Goal: Task Accomplishment & Management: Use online tool/utility

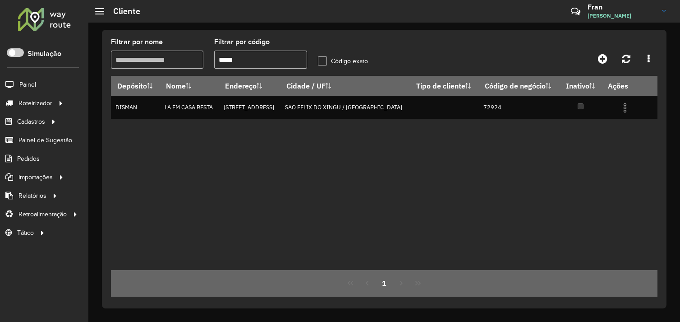
click at [52, 104] on span "Roteirizador" at bounding box center [35, 102] width 34 height 9
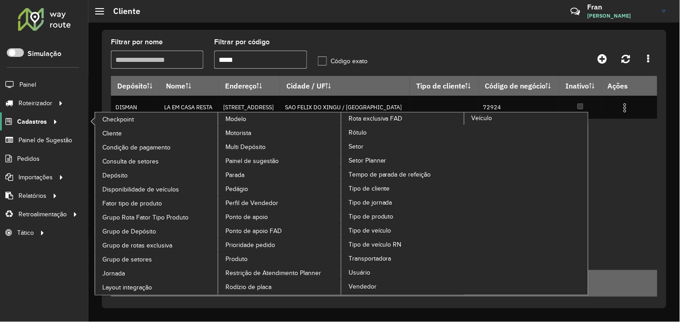
click at [50, 118] on icon at bounding box center [54, 121] width 8 height 14
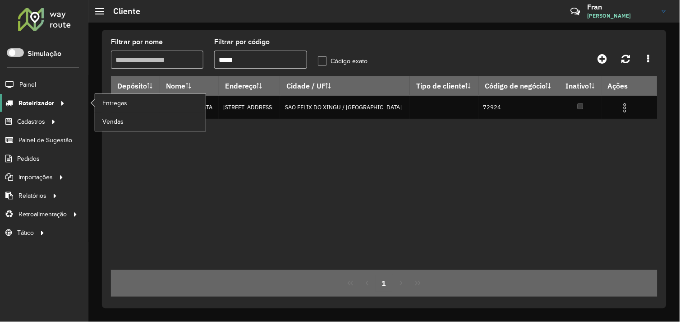
click at [58, 101] on icon at bounding box center [61, 103] width 8 height 14
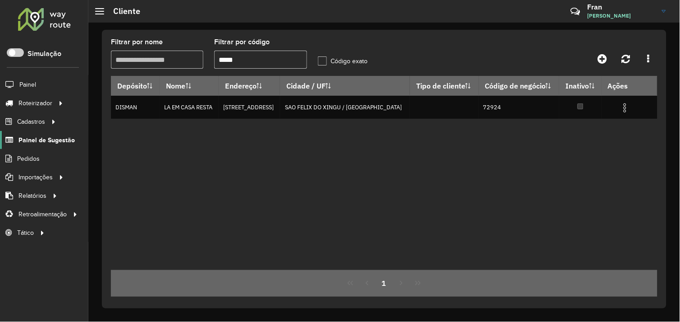
click at [61, 140] on span "Painel de Sugestão" at bounding box center [46, 139] width 56 height 9
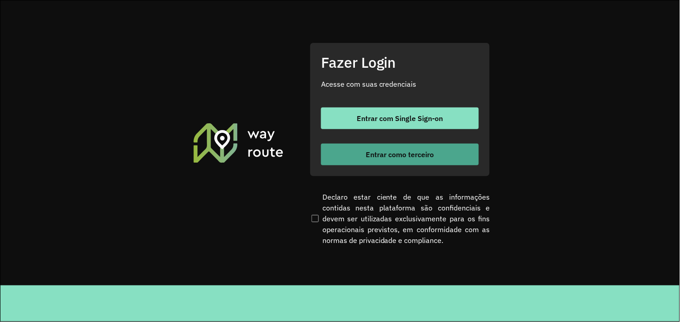
click at [350, 160] on button "Entrar como terceiro" at bounding box center [400, 154] width 158 height 22
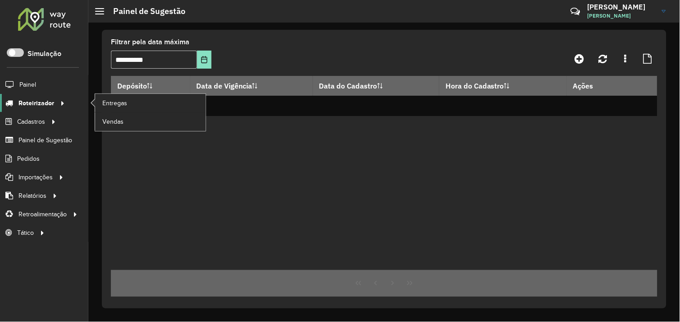
click at [45, 101] on span "Roteirizador" at bounding box center [36, 102] width 36 height 9
click at [109, 102] on span "Entregas" at bounding box center [115, 102] width 26 height 9
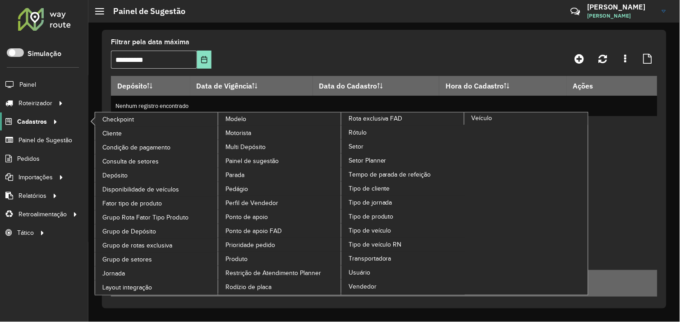
click at [47, 120] on div at bounding box center [54, 121] width 14 height 9
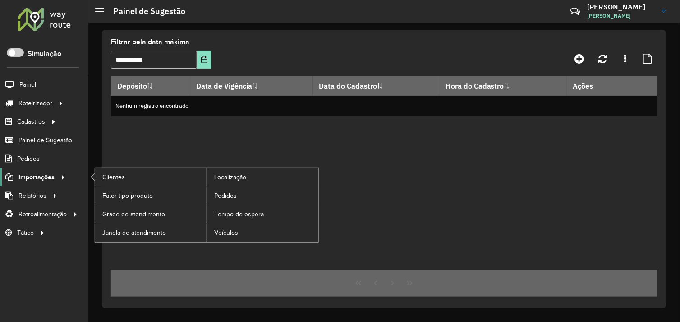
click at [46, 177] on span "Importações" at bounding box center [36, 176] width 36 height 9
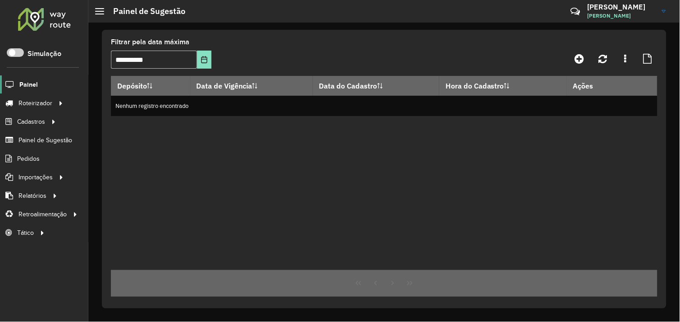
click at [20, 83] on span "Painel" at bounding box center [28, 84] width 18 height 9
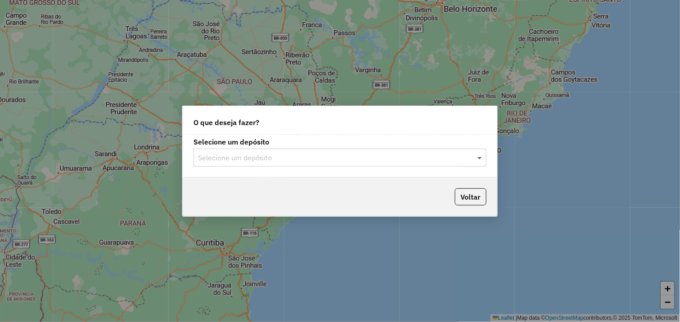
click at [479, 156] on span at bounding box center [480, 157] width 11 height 11
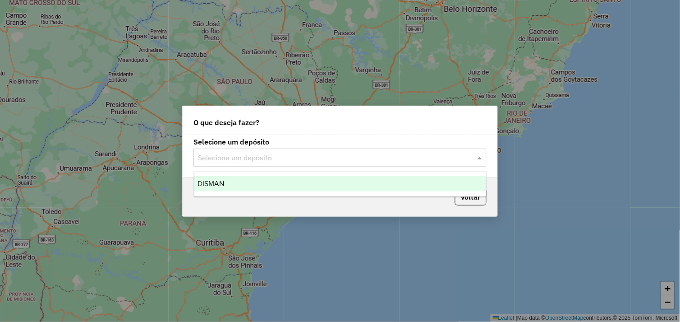
click at [475, 126] on div "O que deseja fazer?" at bounding box center [340, 120] width 315 height 29
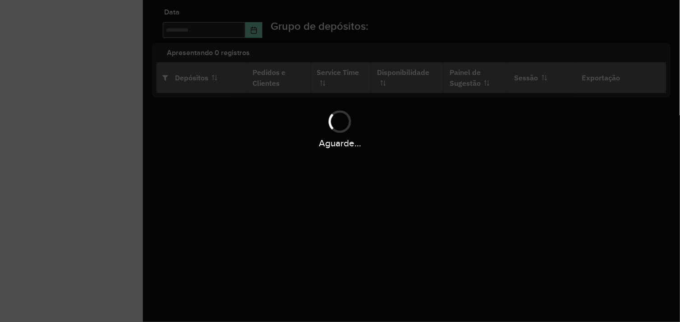
type input "**********"
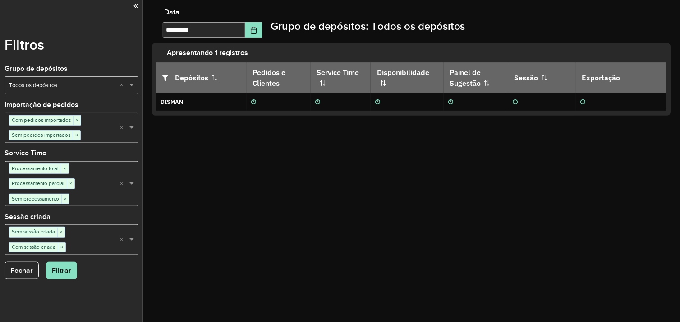
click at [132, 6] on div at bounding box center [72, 6] width 134 height 12
click at [134, 5] on icon at bounding box center [136, 6] width 5 height 8
